Goal: Task Accomplishment & Management: Manage account settings

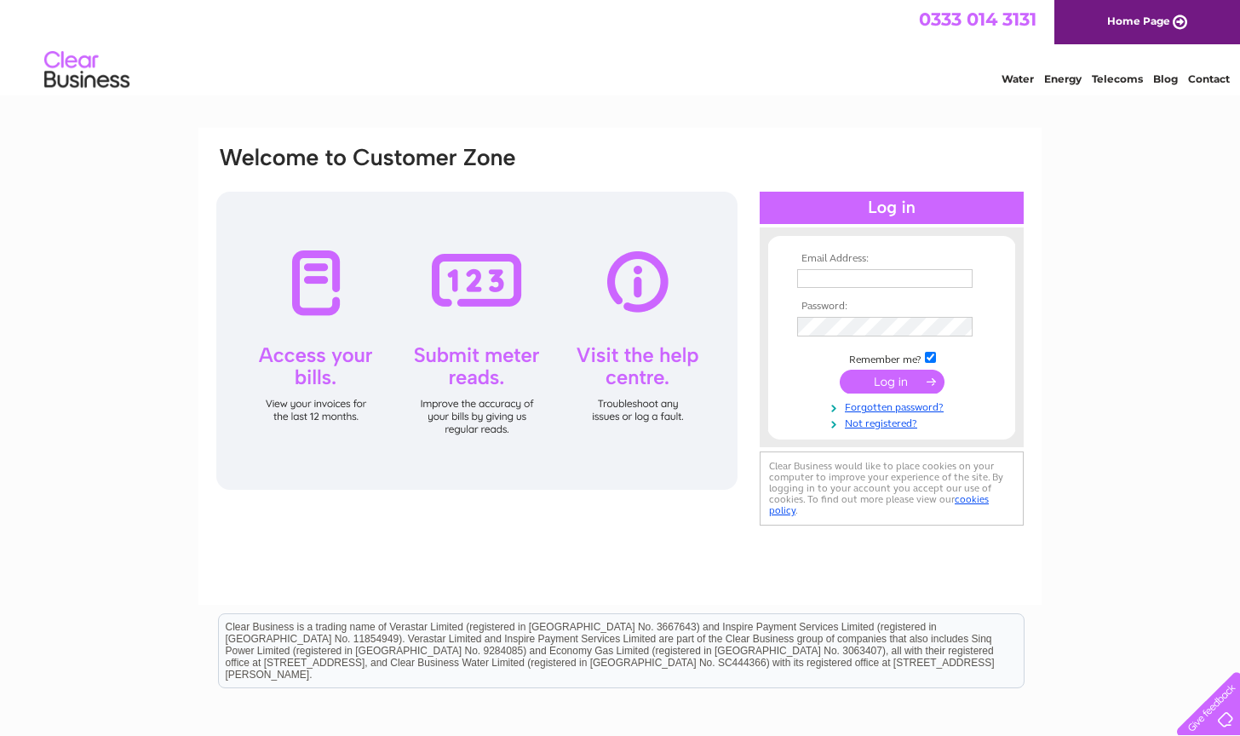
type input "karen@mtgames.co.uk"
click at [884, 382] on input "submit" at bounding box center [892, 383] width 105 height 24
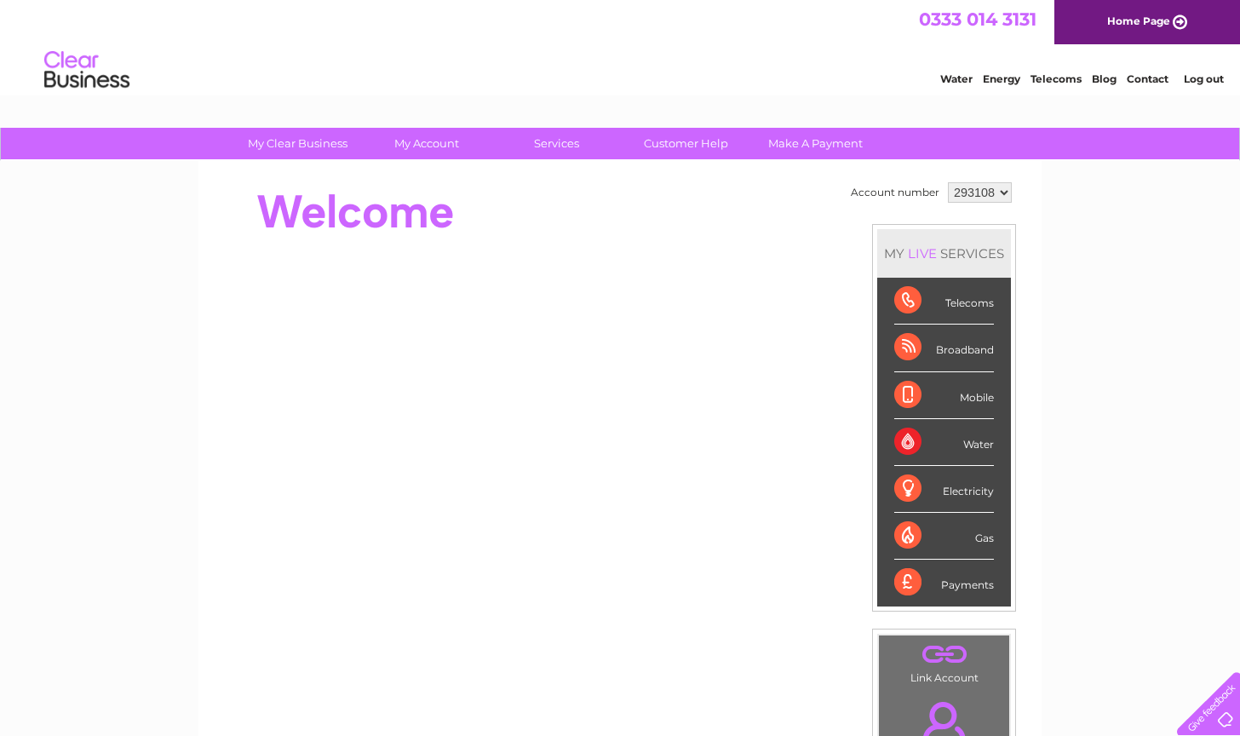
scroll to position [1, 0]
click at [986, 447] on div "Water" at bounding box center [944, 442] width 100 height 47
click at [924, 443] on div "Water" at bounding box center [944, 442] width 100 height 47
click at [910, 440] on div "Water" at bounding box center [944, 442] width 100 height 47
click at [910, 468] on div "Electricity" at bounding box center [944, 489] width 100 height 47
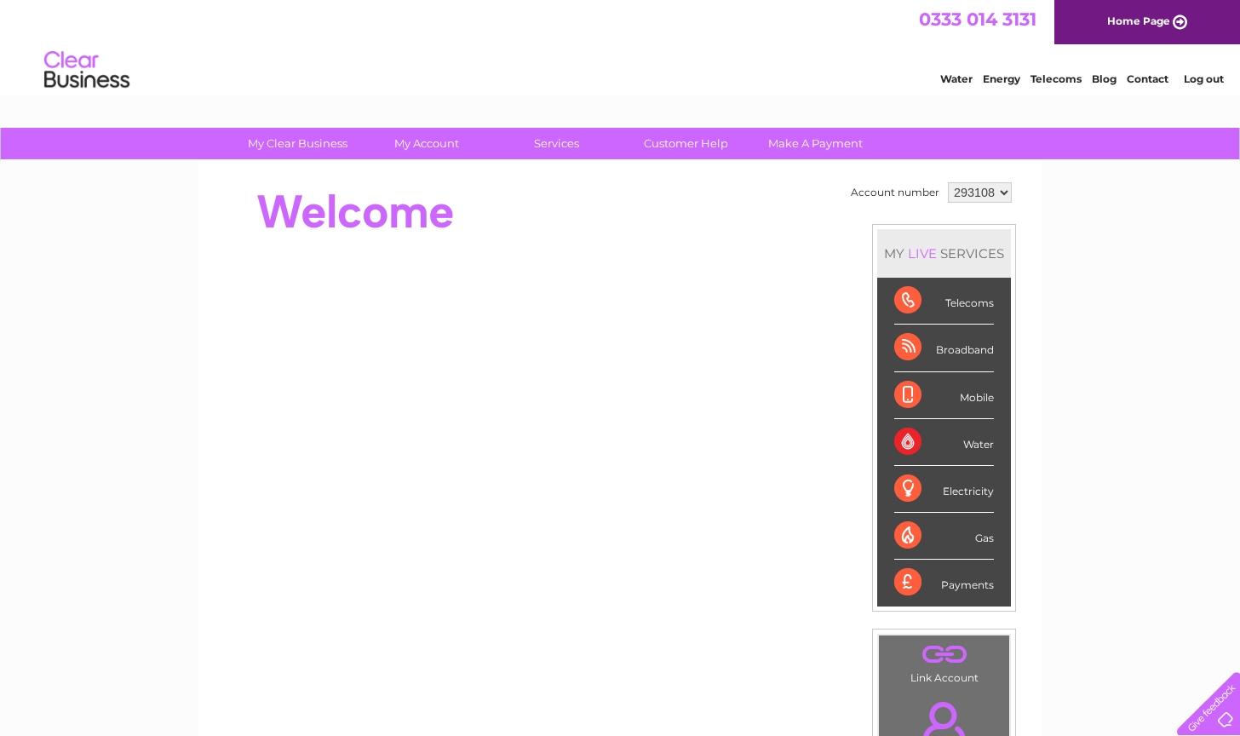
click at [902, 495] on div "Electricity" at bounding box center [944, 489] width 100 height 47
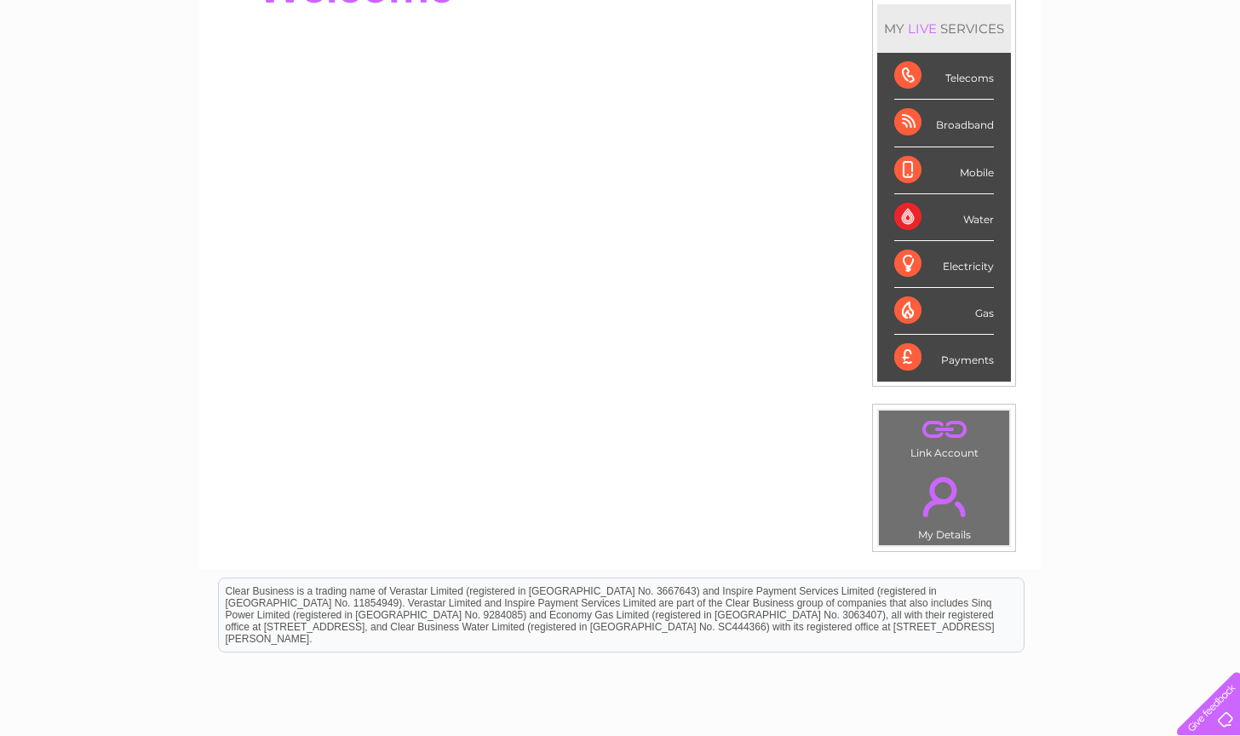
scroll to position [227, 0]
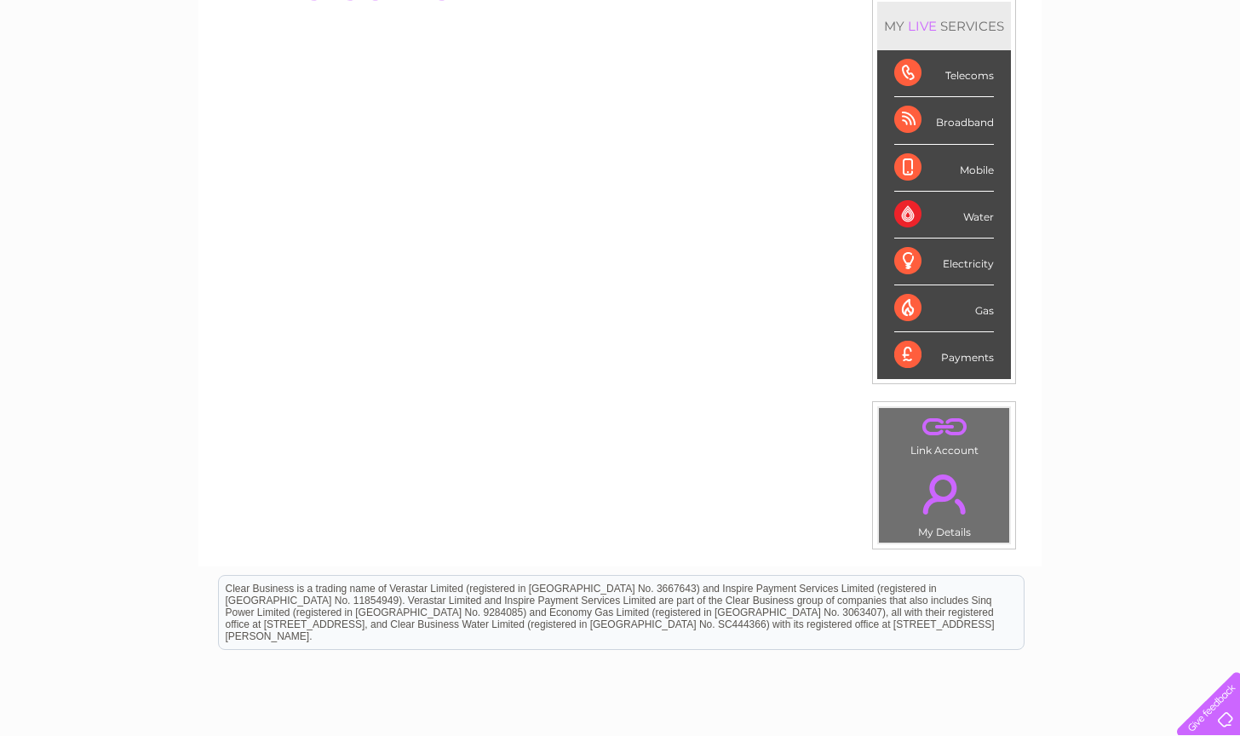
click at [952, 490] on link "." at bounding box center [944, 494] width 122 height 60
click at [949, 526] on td ". My Details" at bounding box center [944, 501] width 132 height 83
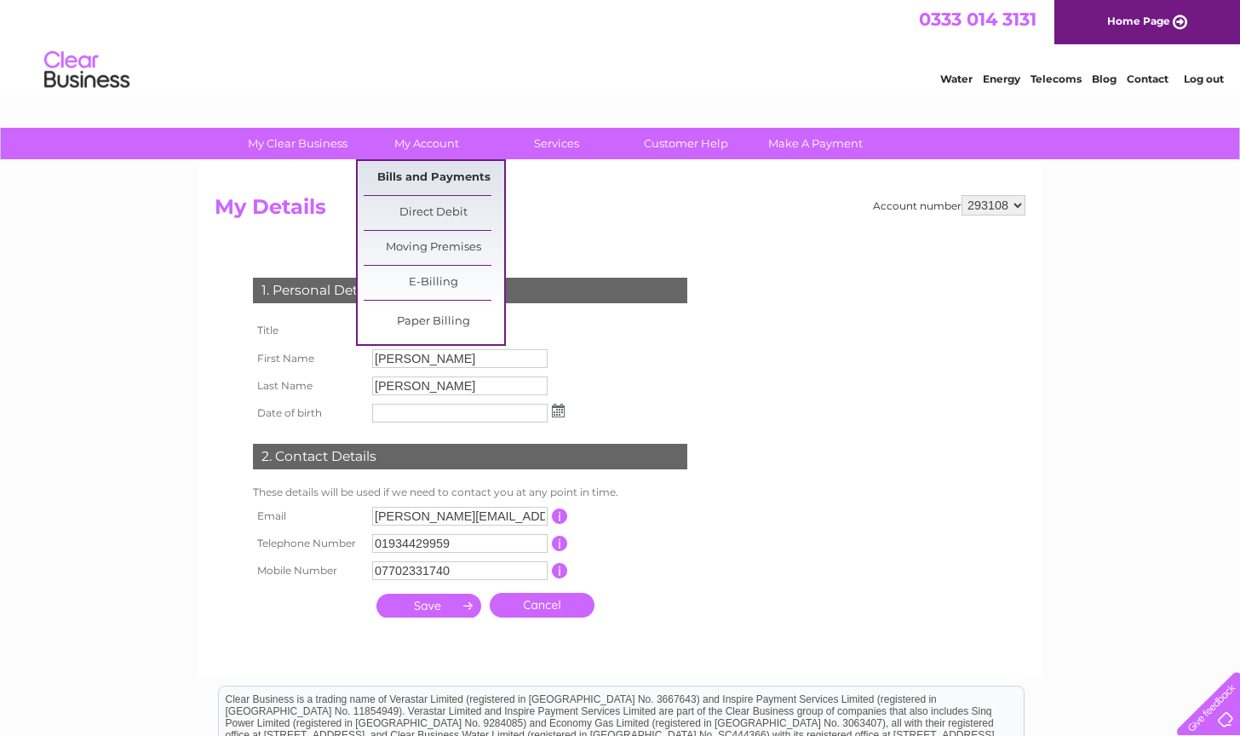
click at [437, 176] on link "Bills and Payments" at bounding box center [434, 178] width 141 height 34
click at [394, 176] on link "Bills and Payments" at bounding box center [434, 178] width 141 height 34
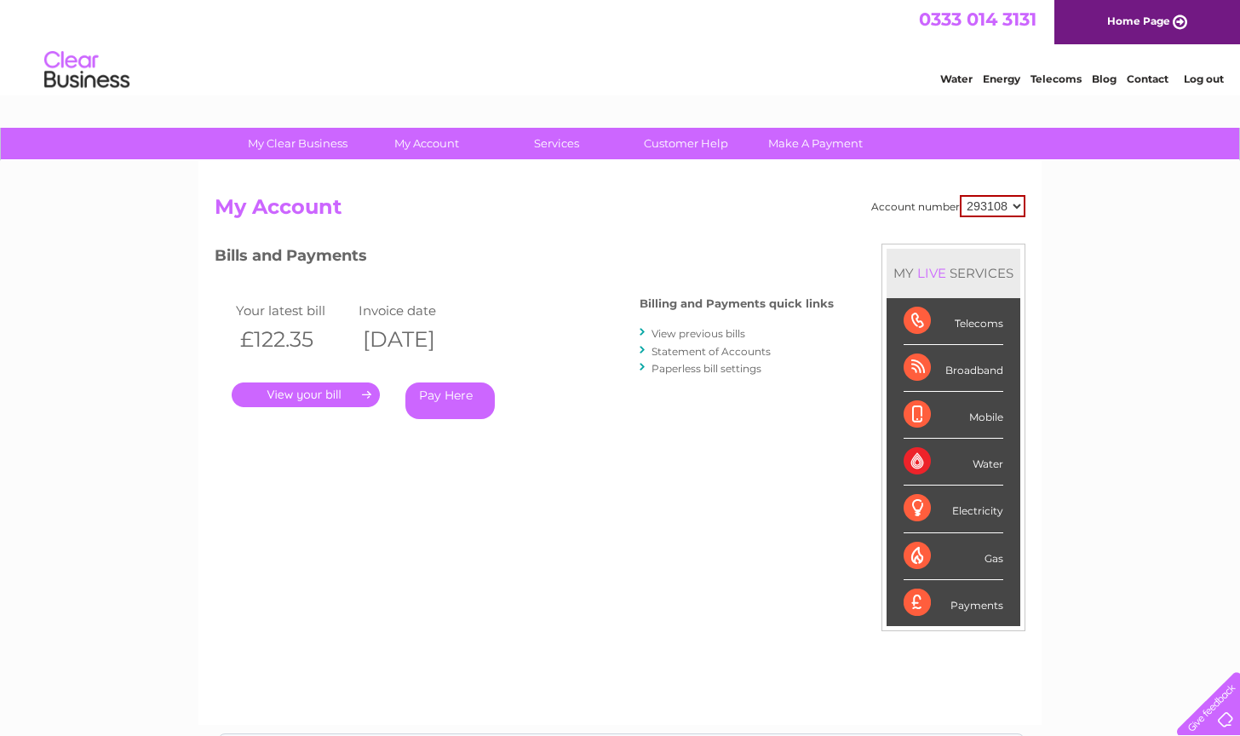
click at [698, 331] on link "View previous bills" at bounding box center [699, 333] width 94 height 13
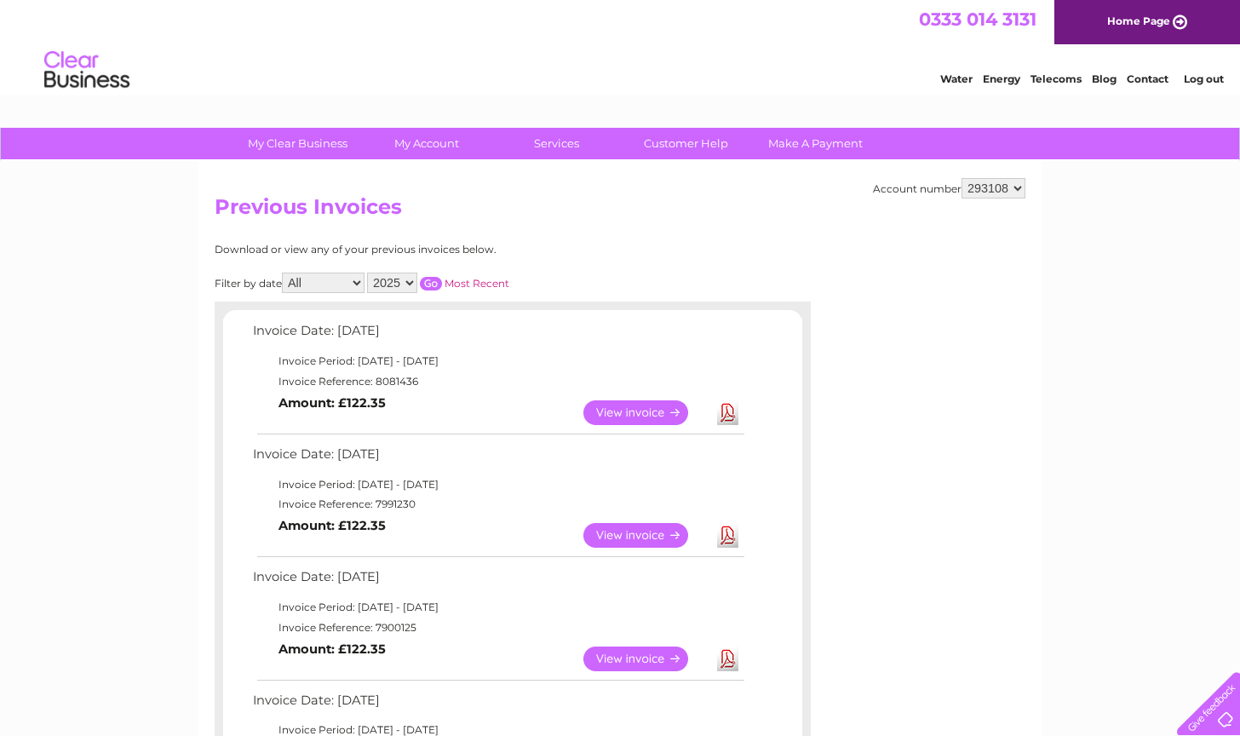
click at [665, 410] on link "View" at bounding box center [645, 412] width 125 height 25
click at [661, 530] on link "View" at bounding box center [645, 535] width 125 height 25
click at [662, 405] on link "View" at bounding box center [645, 412] width 125 height 25
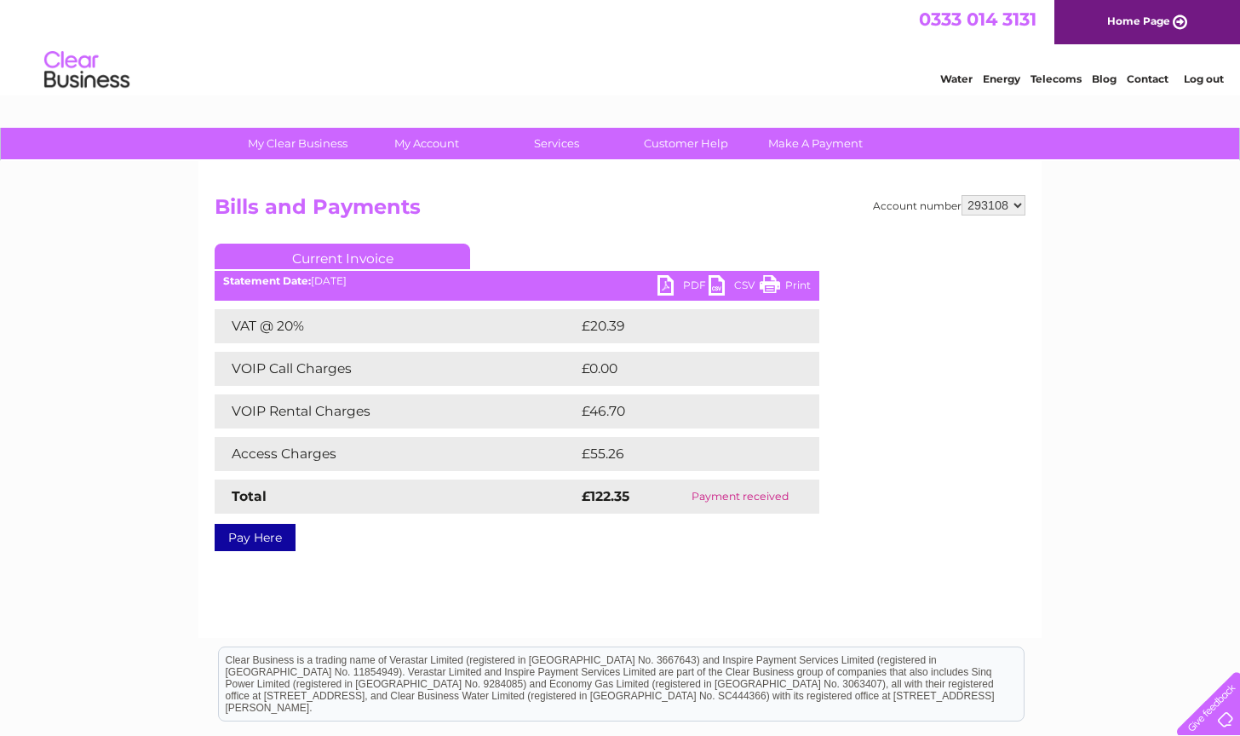
drag, startPoint x: 700, startPoint y: 496, endPoint x: 807, endPoint y: 510, distance: 107.5
click at [807, 510] on td "Payment received" at bounding box center [741, 497] width 158 height 34
click at [693, 283] on link "PDF" at bounding box center [683, 287] width 51 height 25
